Goal: Information Seeking & Learning: Learn about a topic

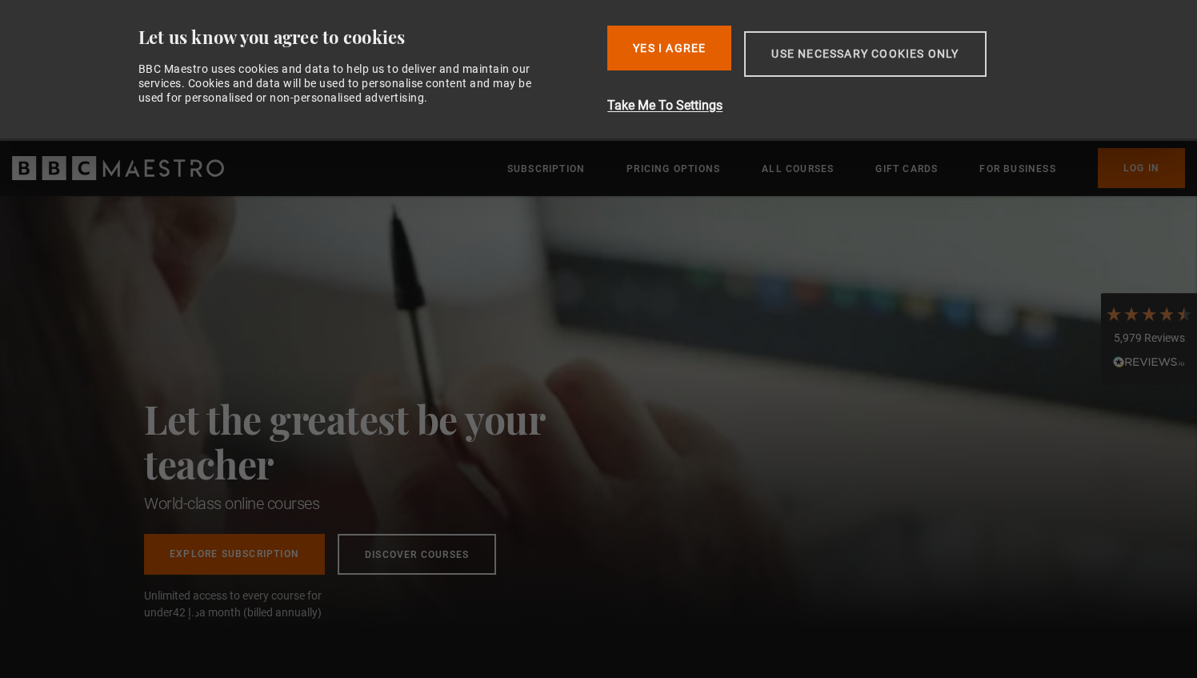
click at [816, 55] on button "Use necessary cookies only" at bounding box center [865, 54] width 242 height 46
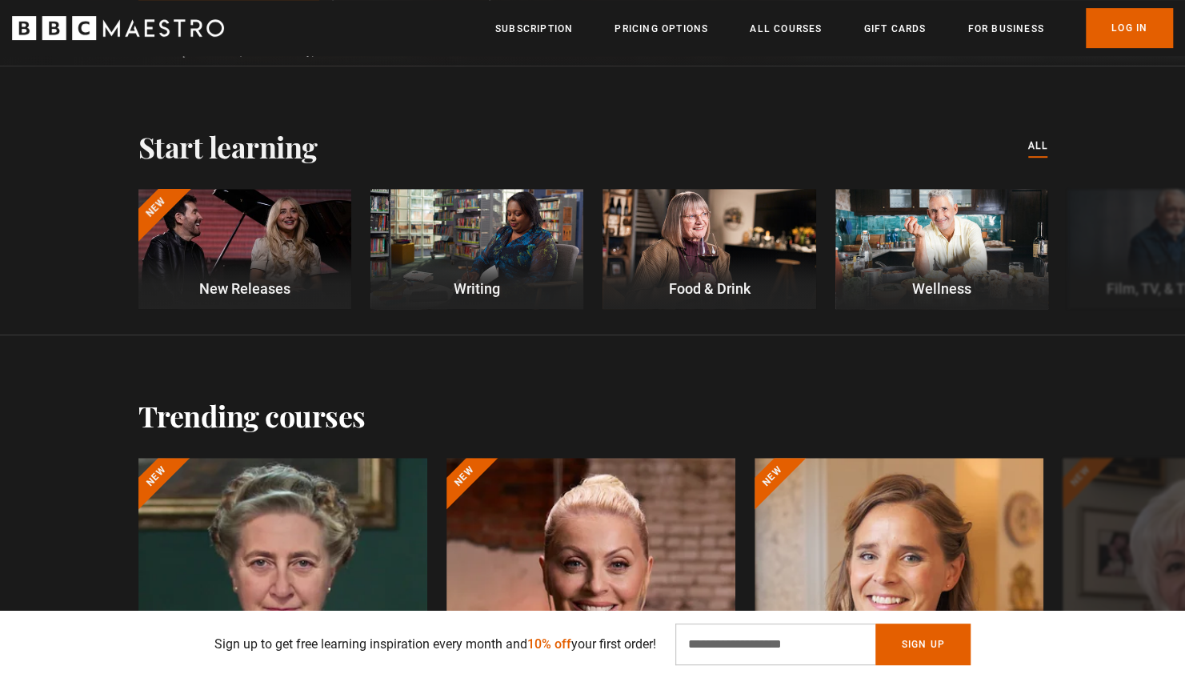
scroll to position [320, 0]
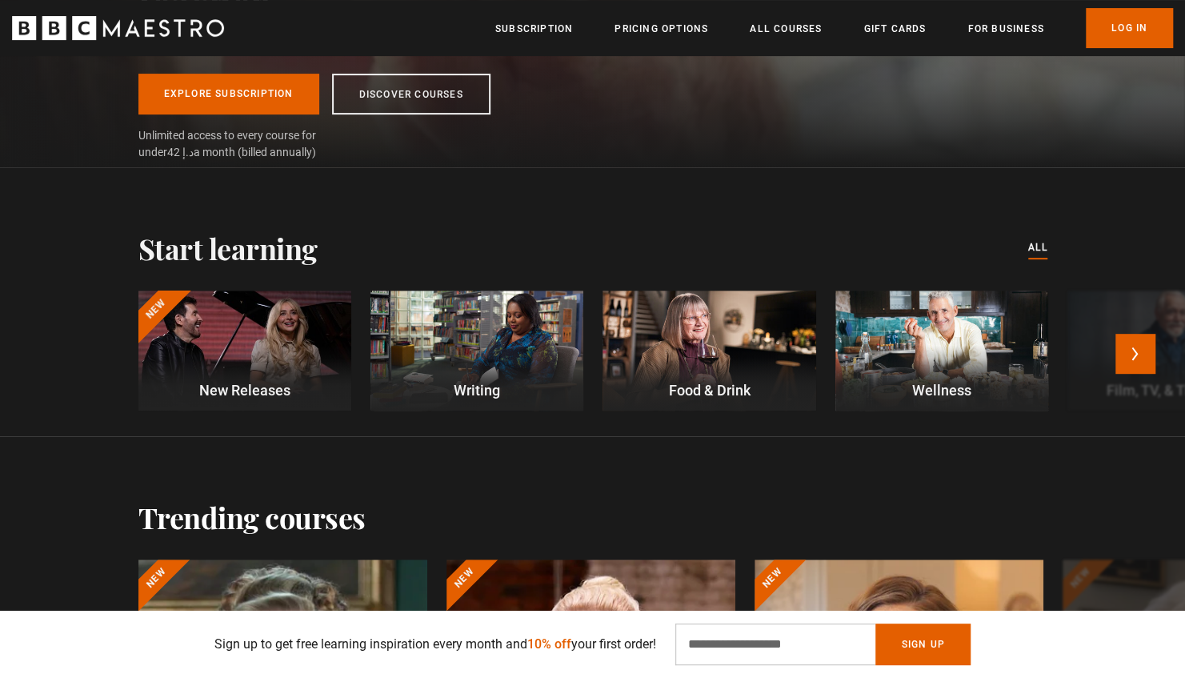
click at [287, 382] on p "New Releases" at bounding box center [244, 390] width 213 height 22
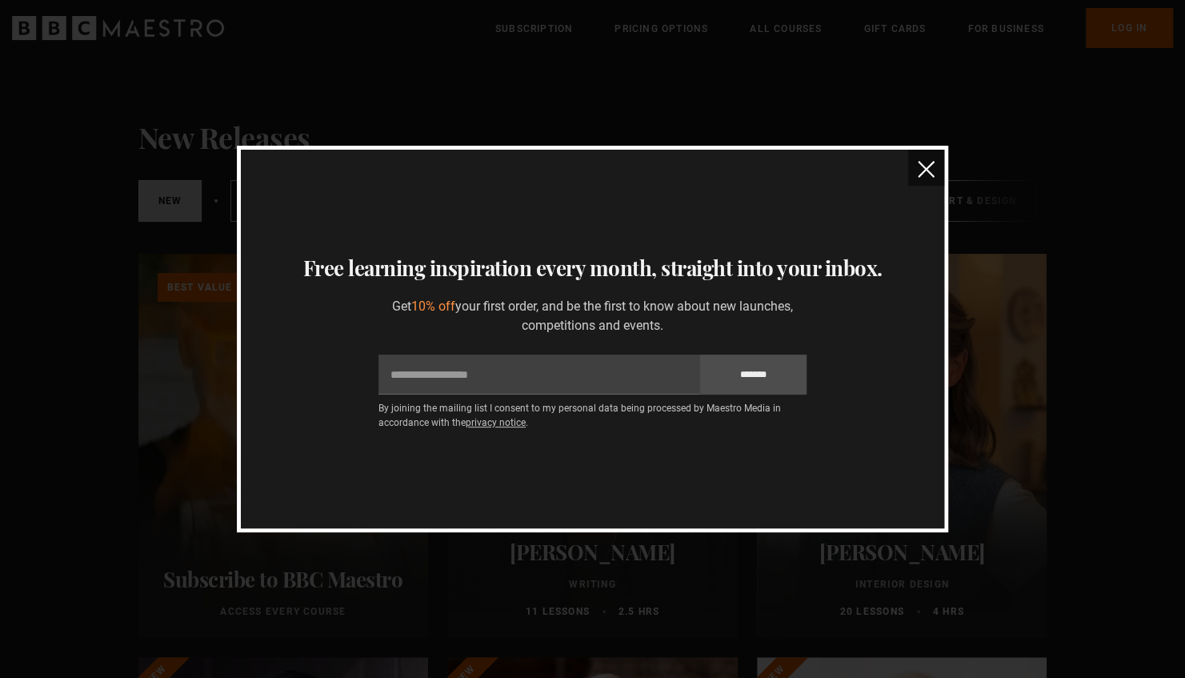
click at [930, 179] on button "close" at bounding box center [926, 168] width 36 height 36
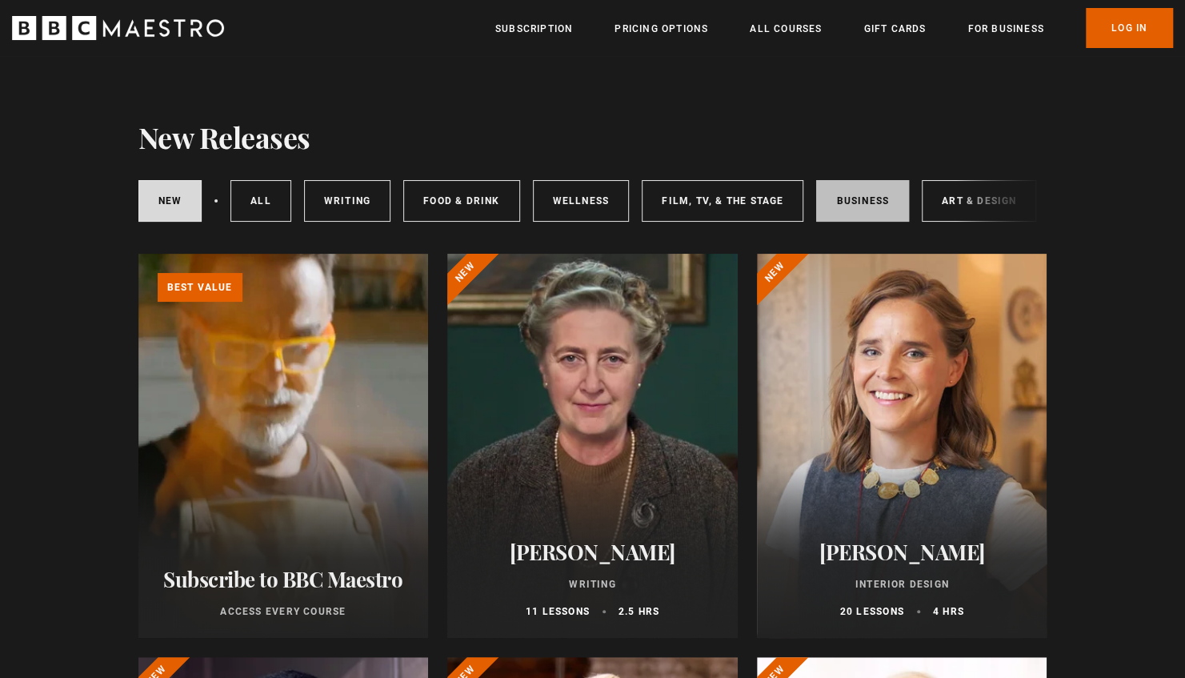
click at [848, 198] on link "Business" at bounding box center [862, 201] width 93 height 42
